Goal: Task Accomplishment & Management: Manage account settings

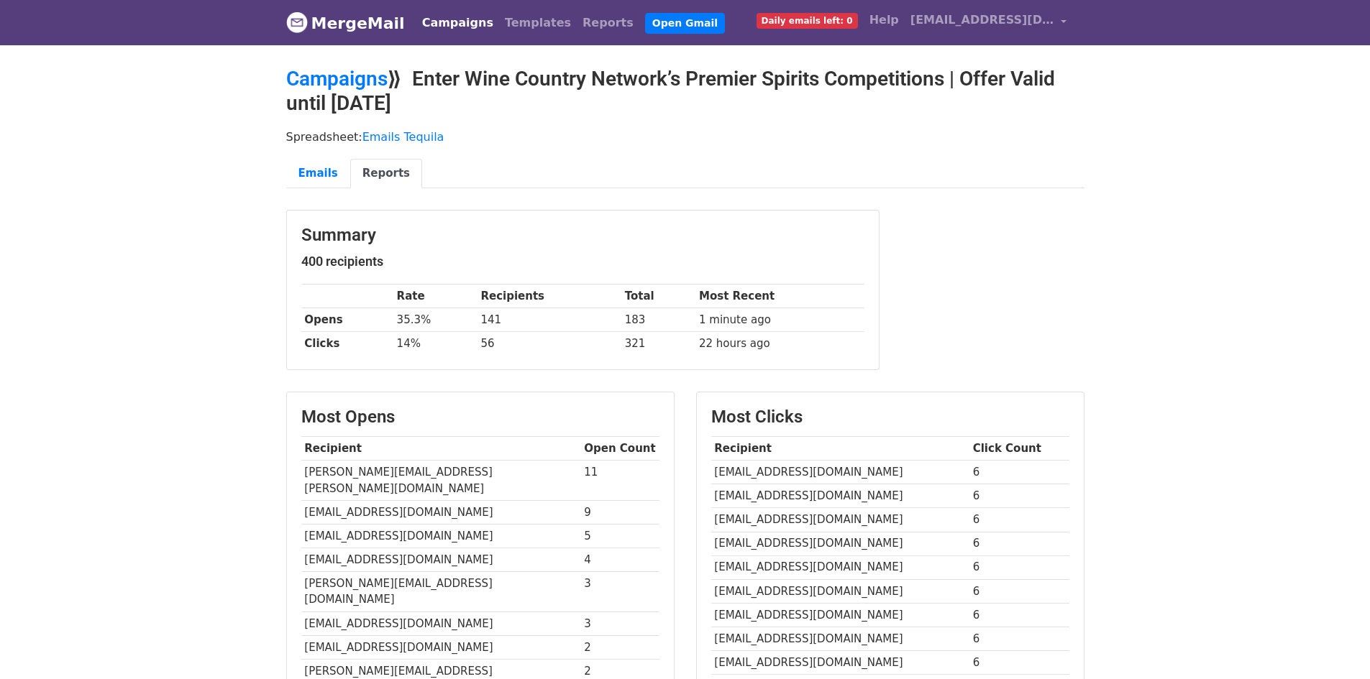
click at [372, 170] on link "Reports" at bounding box center [386, 173] width 72 height 29
click at [577, 24] on link "Reports" at bounding box center [608, 23] width 63 height 29
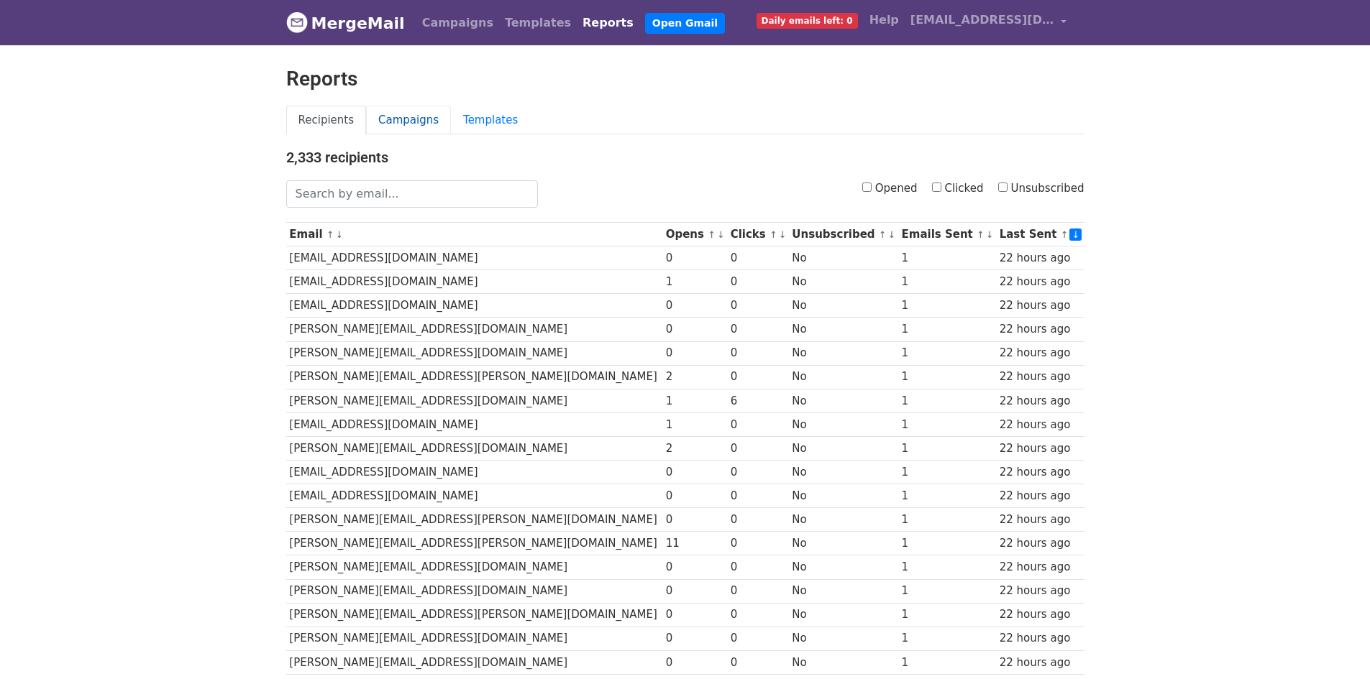
click at [429, 119] on link "Campaigns" at bounding box center [408, 120] width 85 height 29
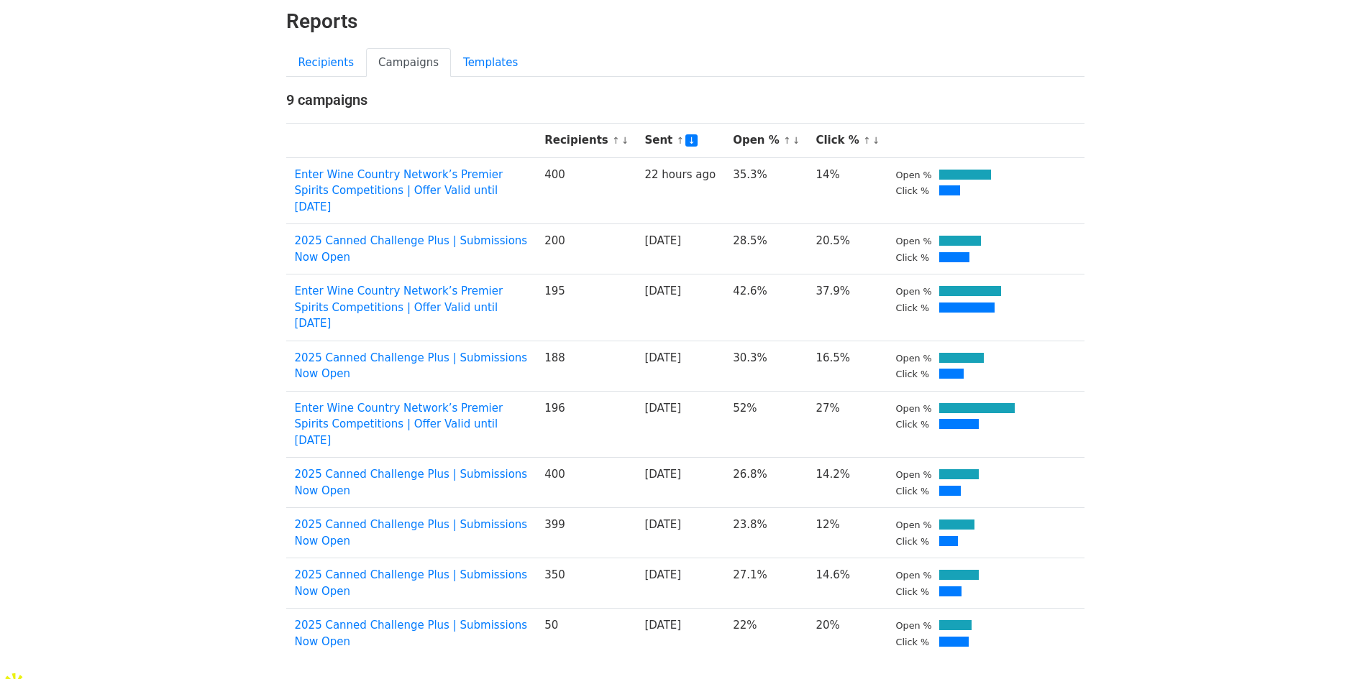
scroll to position [116, 0]
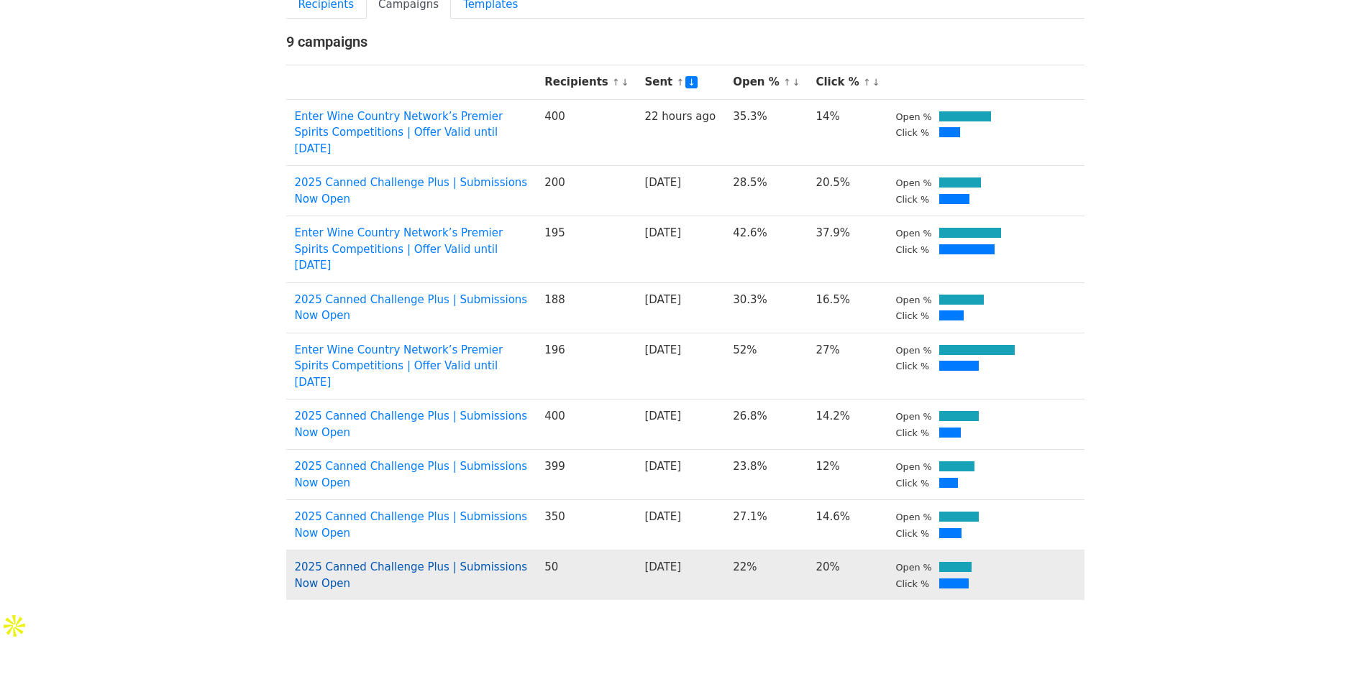
click at [500, 561] on link "2025 Canned Challenge Plus | Submissions Now Open" at bounding box center [411, 575] width 233 height 29
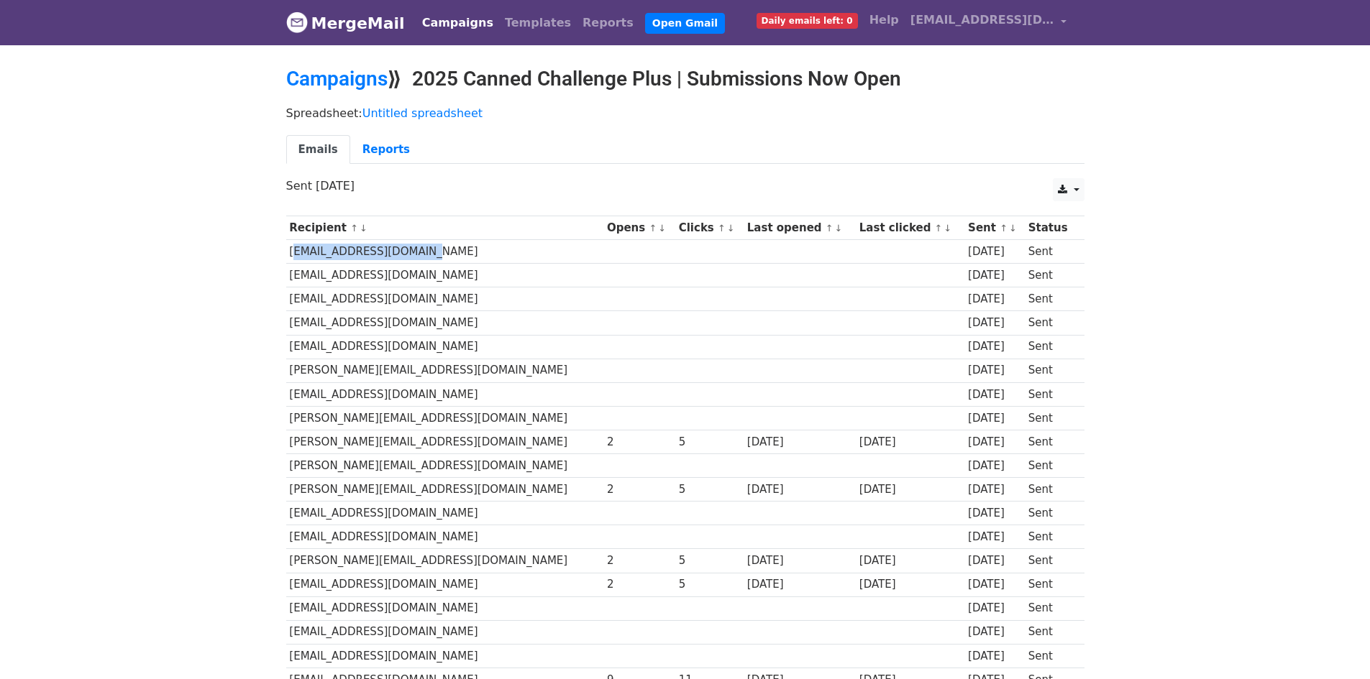
drag, startPoint x: 289, startPoint y: 252, endPoint x: 453, endPoint y: 262, distance: 164.2
click at [453, 262] on td "hello@drinkwillies.com" at bounding box center [445, 252] width 318 height 24
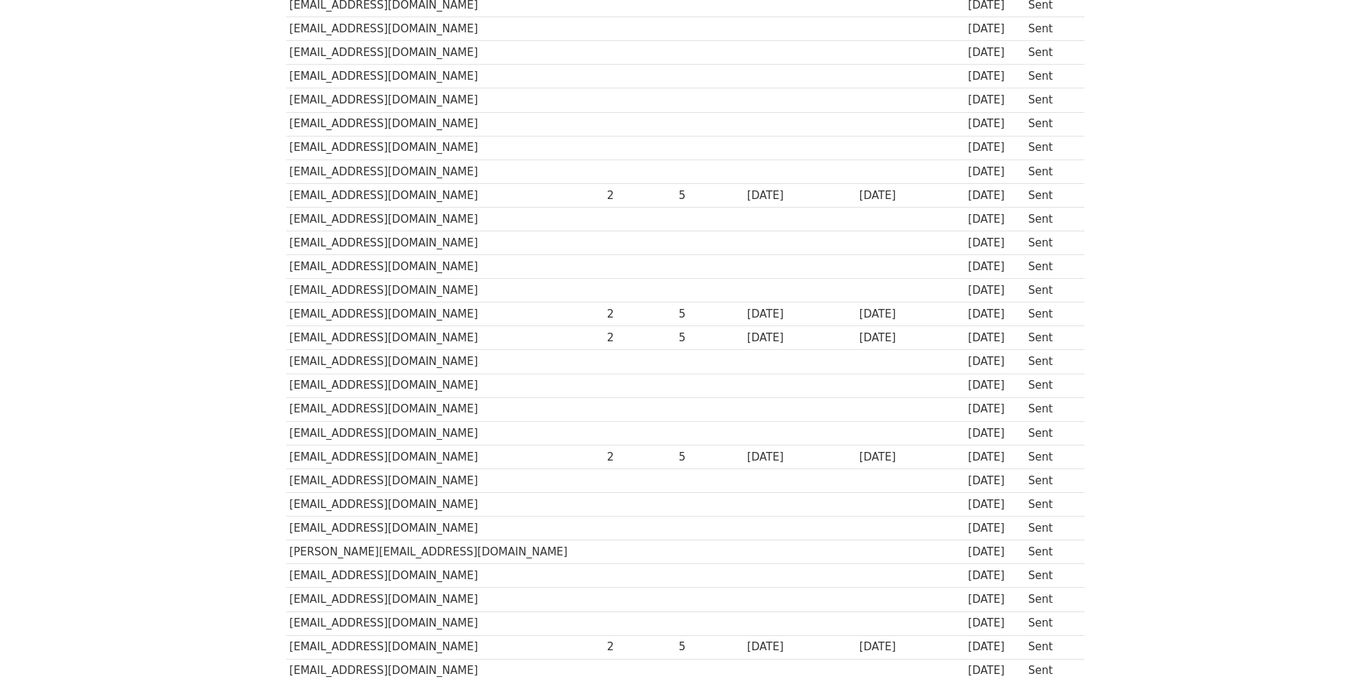
scroll to position [877, 0]
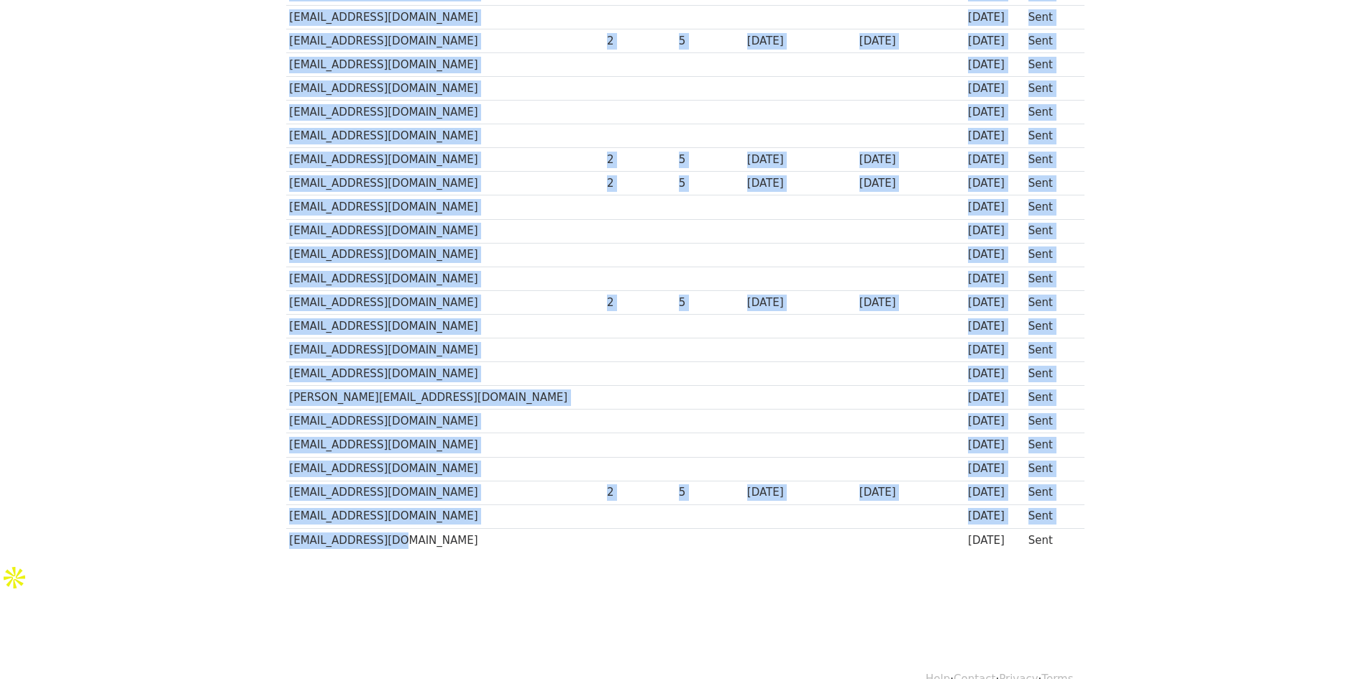
drag, startPoint x: 283, startPoint y: 540, endPoint x: 422, endPoint y: 545, distance: 139.6
click at [415, 545] on td "[EMAIL_ADDRESS][DOMAIN_NAME]" at bounding box center [445, 540] width 318 height 24
copy div "Recipient ↑ ↓ Opens ↑ ↓ Clicks ↑ ↓ Last opened ↑ ↓ Last clicked ↑ ↓ Sent ↑ ↓ St…"
drag, startPoint x: 390, startPoint y: 545, endPoint x: 284, endPoint y: 542, distance: 106.5
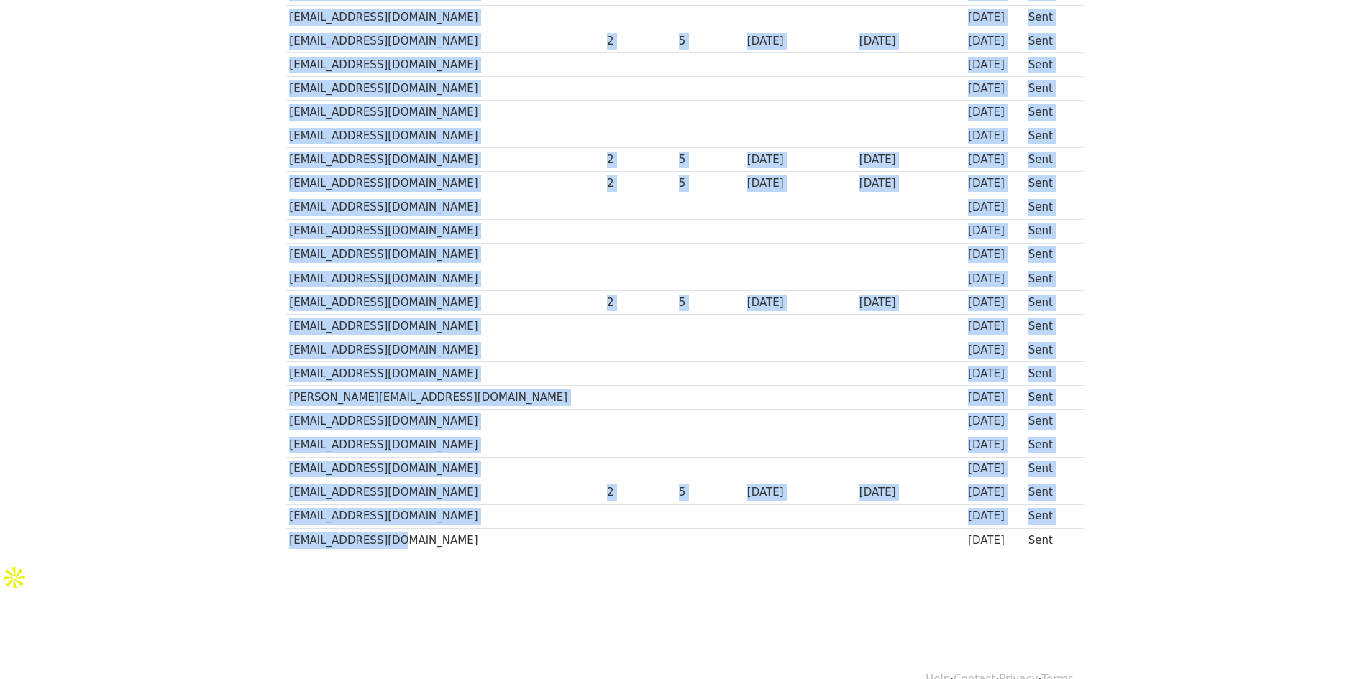
click at [380, 539] on td "[EMAIL_ADDRESS][DOMAIN_NAME]" at bounding box center [445, 540] width 318 height 24
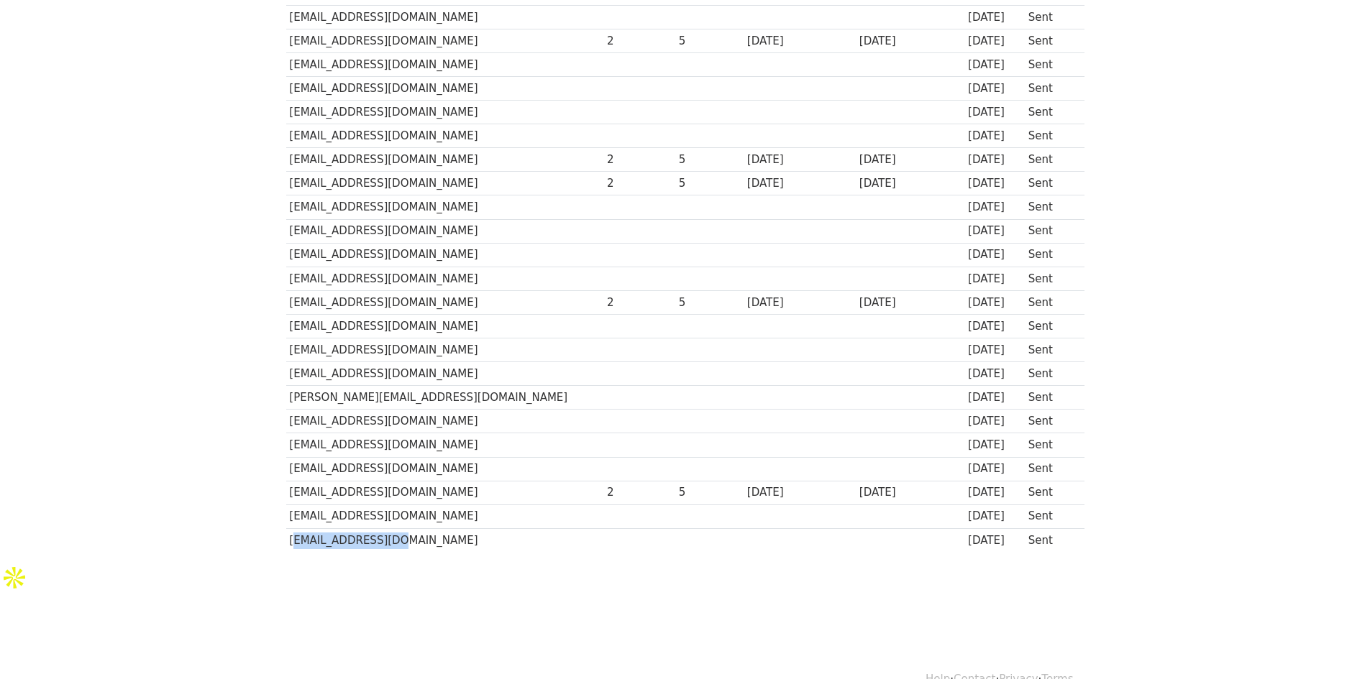
copy td "[EMAIL_ADDRESS][DOMAIN_NAME]"
drag, startPoint x: 382, startPoint y: 543, endPoint x: 289, endPoint y: 541, distance: 92.8
click at [289, 541] on td "[EMAIL_ADDRESS][DOMAIN_NAME]" at bounding box center [445, 540] width 318 height 24
click at [692, 548] on td at bounding box center [709, 540] width 68 height 24
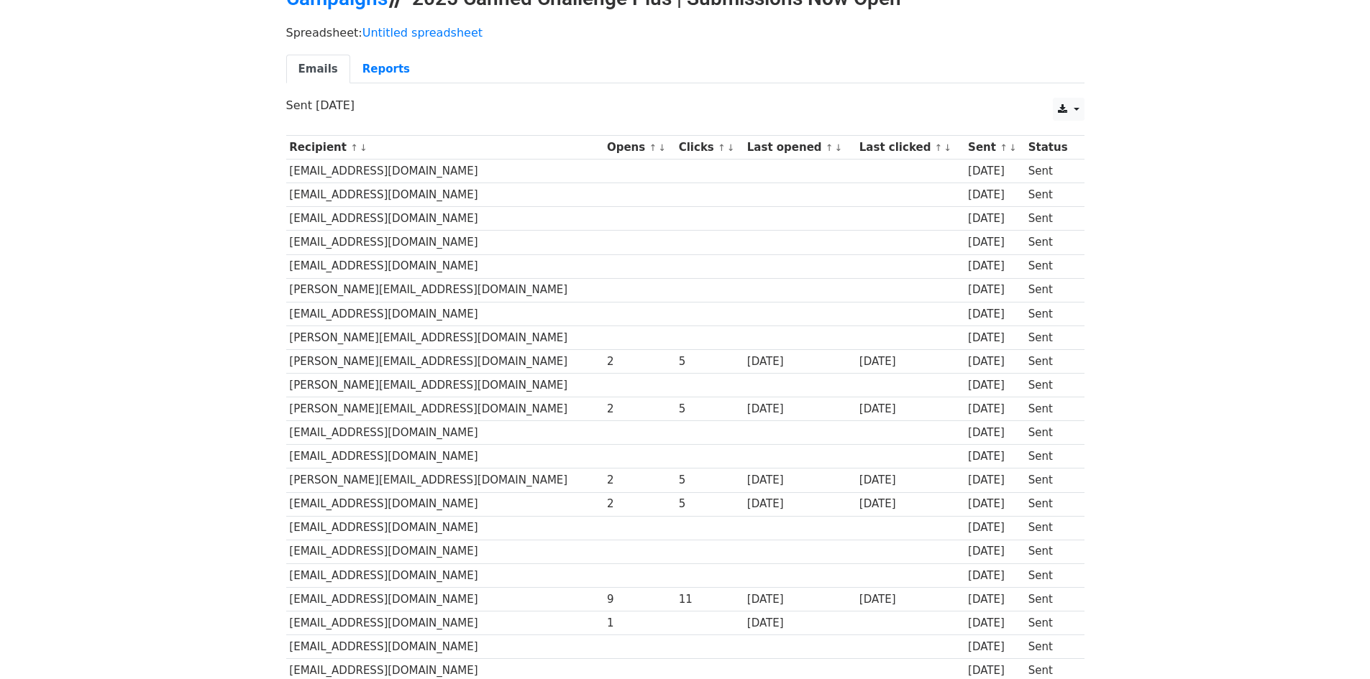
scroll to position [0, 0]
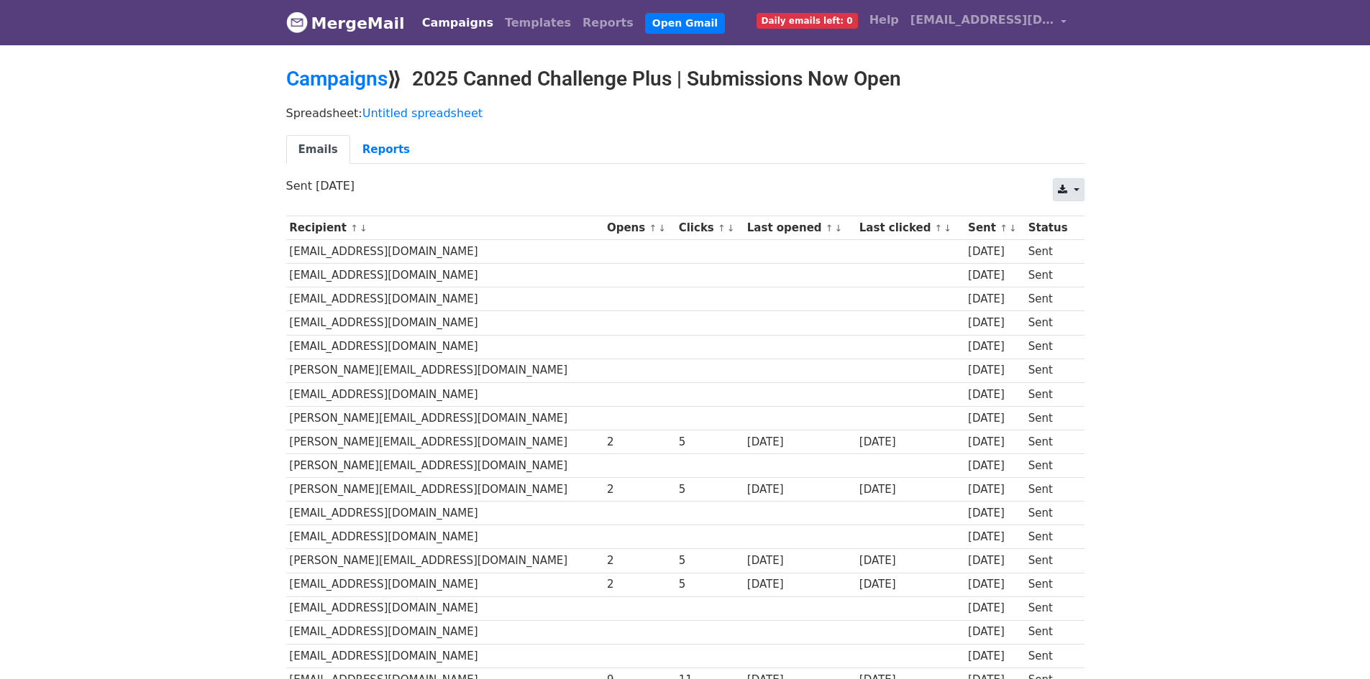
click at [1069, 190] on link at bounding box center [1068, 189] width 31 height 23
click at [645, 24] on link "Open Gmail" at bounding box center [685, 23] width 80 height 21
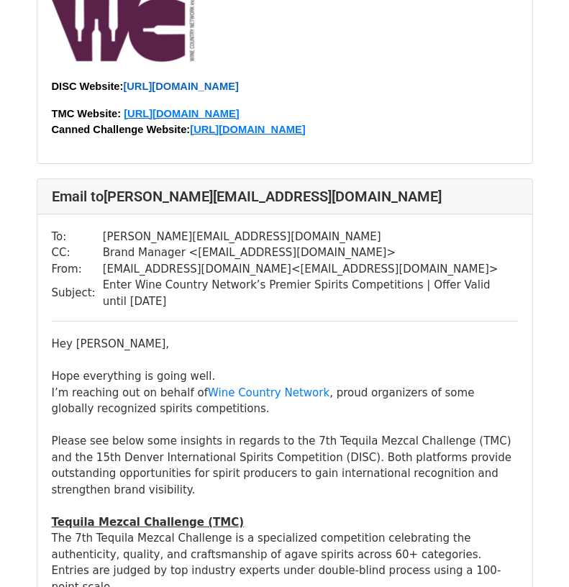
scroll to position [1294, 0]
